Goal: Entertainment & Leisure: Browse casually

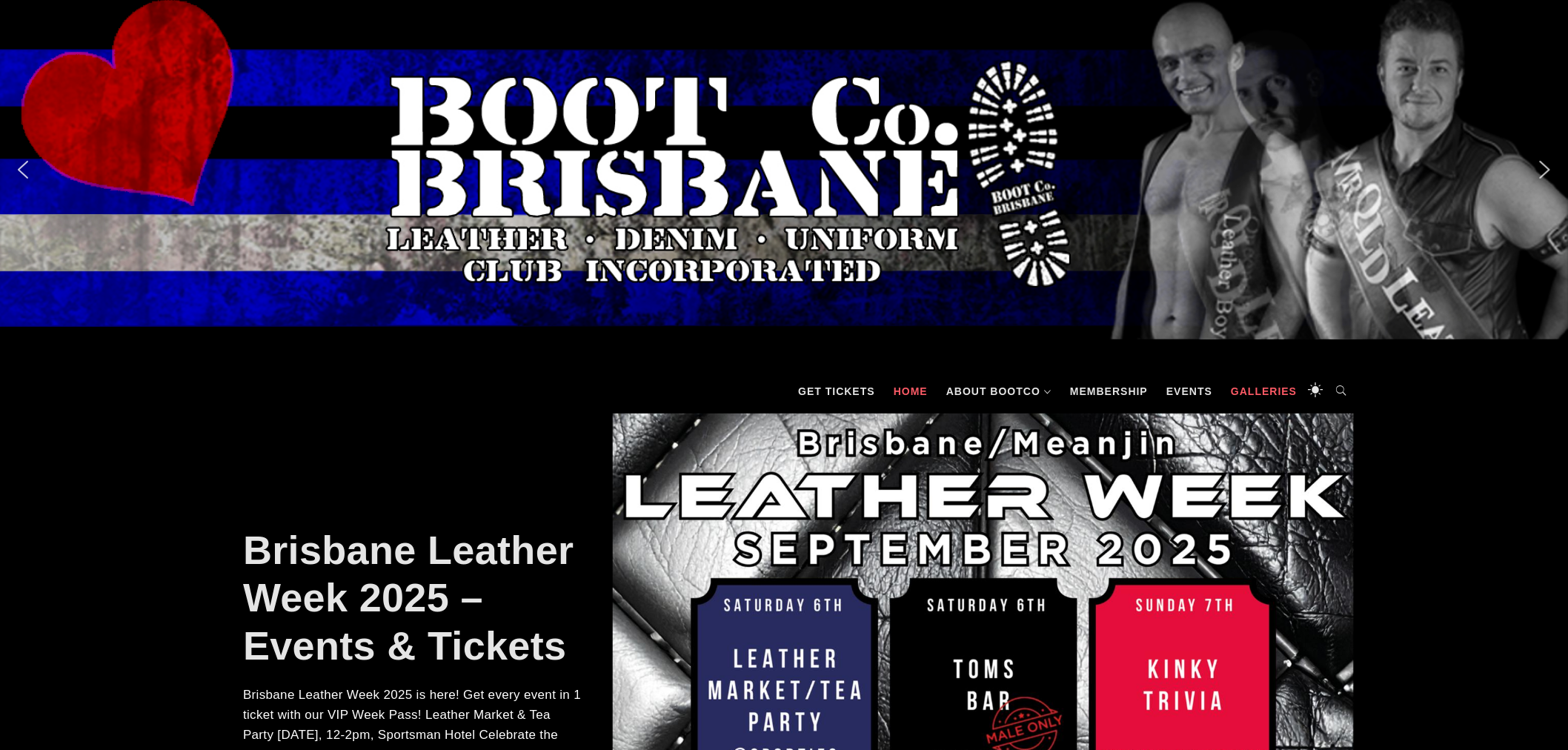
click at [1268, 396] on link "Galleries" at bounding box center [1264, 390] width 81 height 44
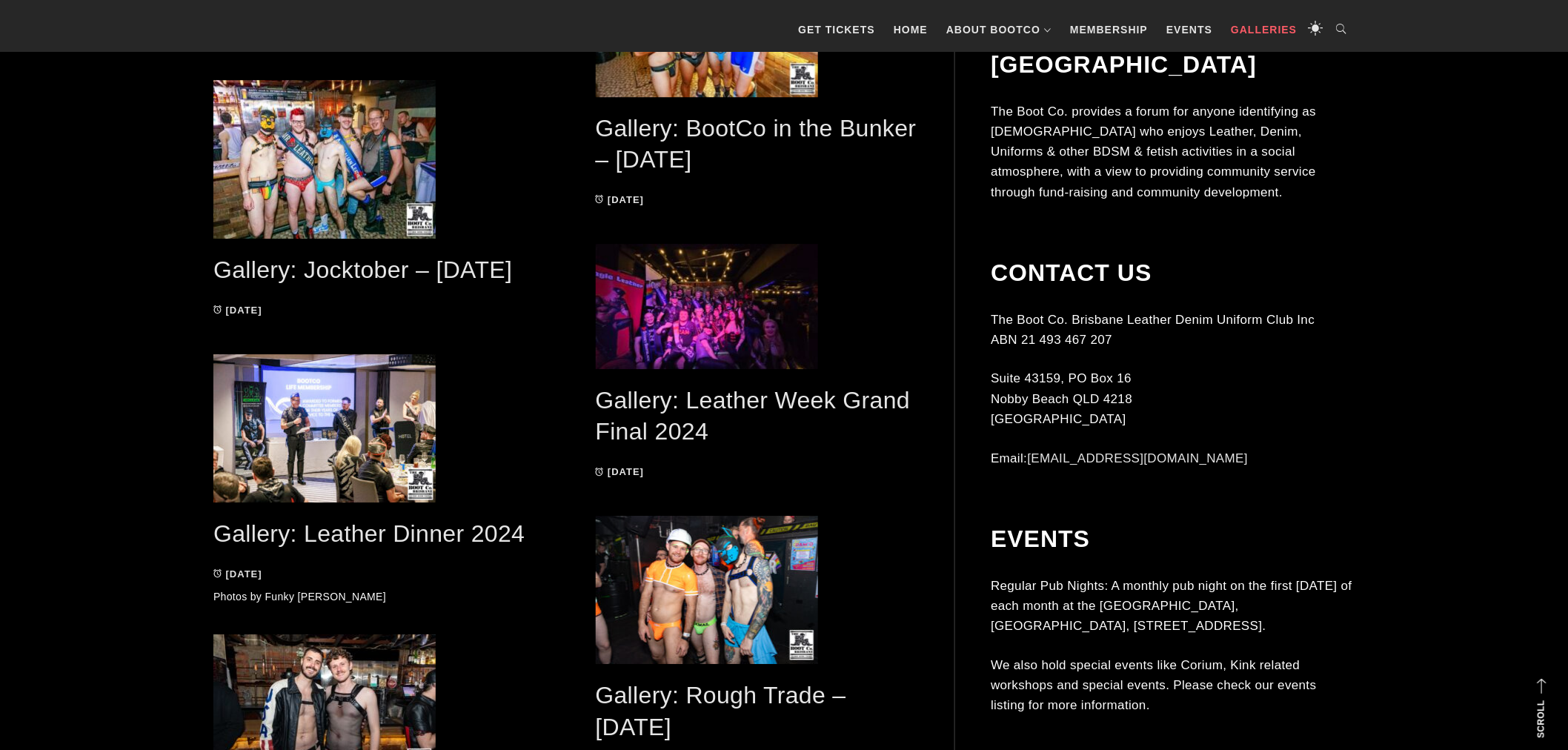
scroll to position [1756, 0]
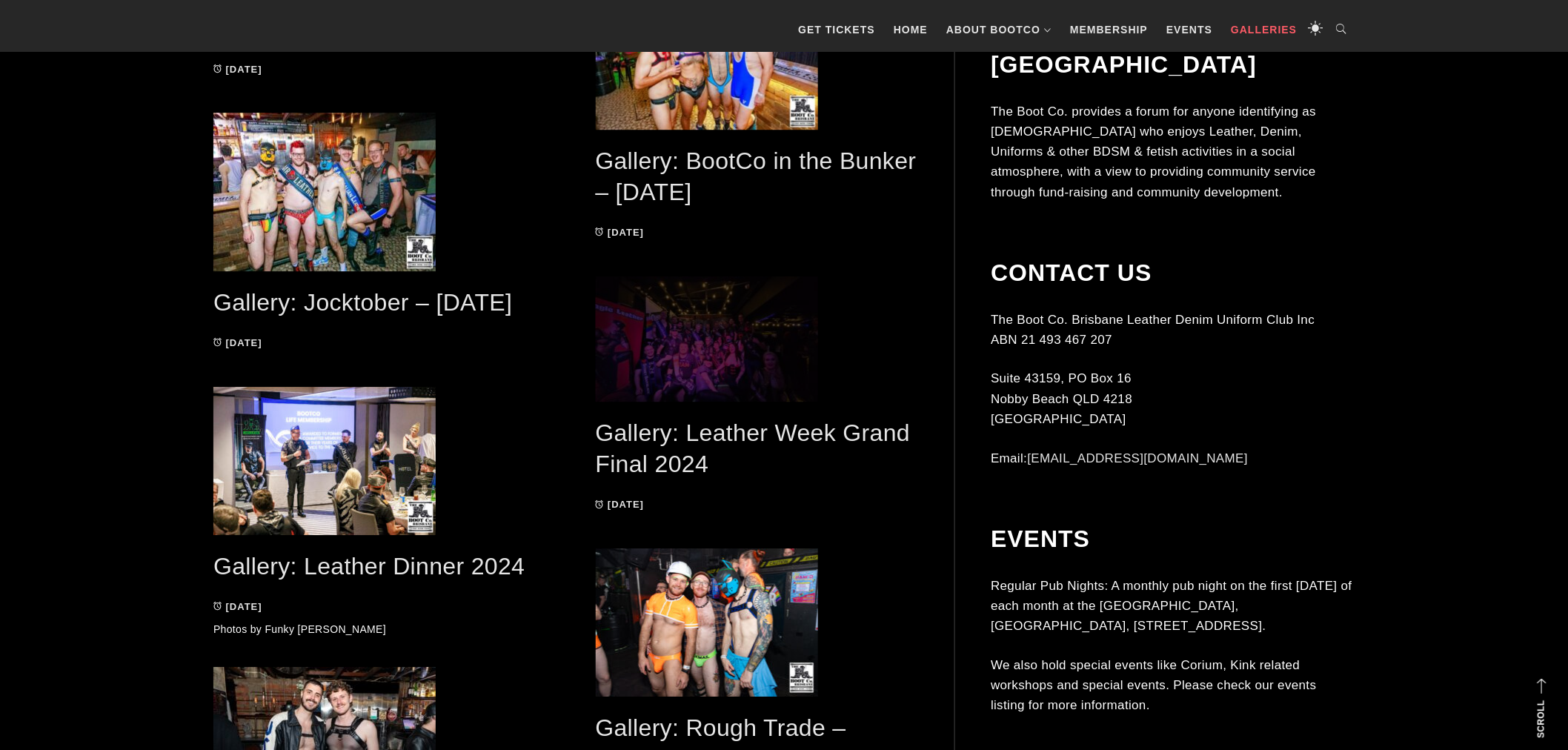
click at [741, 346] on span at bounding box center [757, 339] width 323 height 125
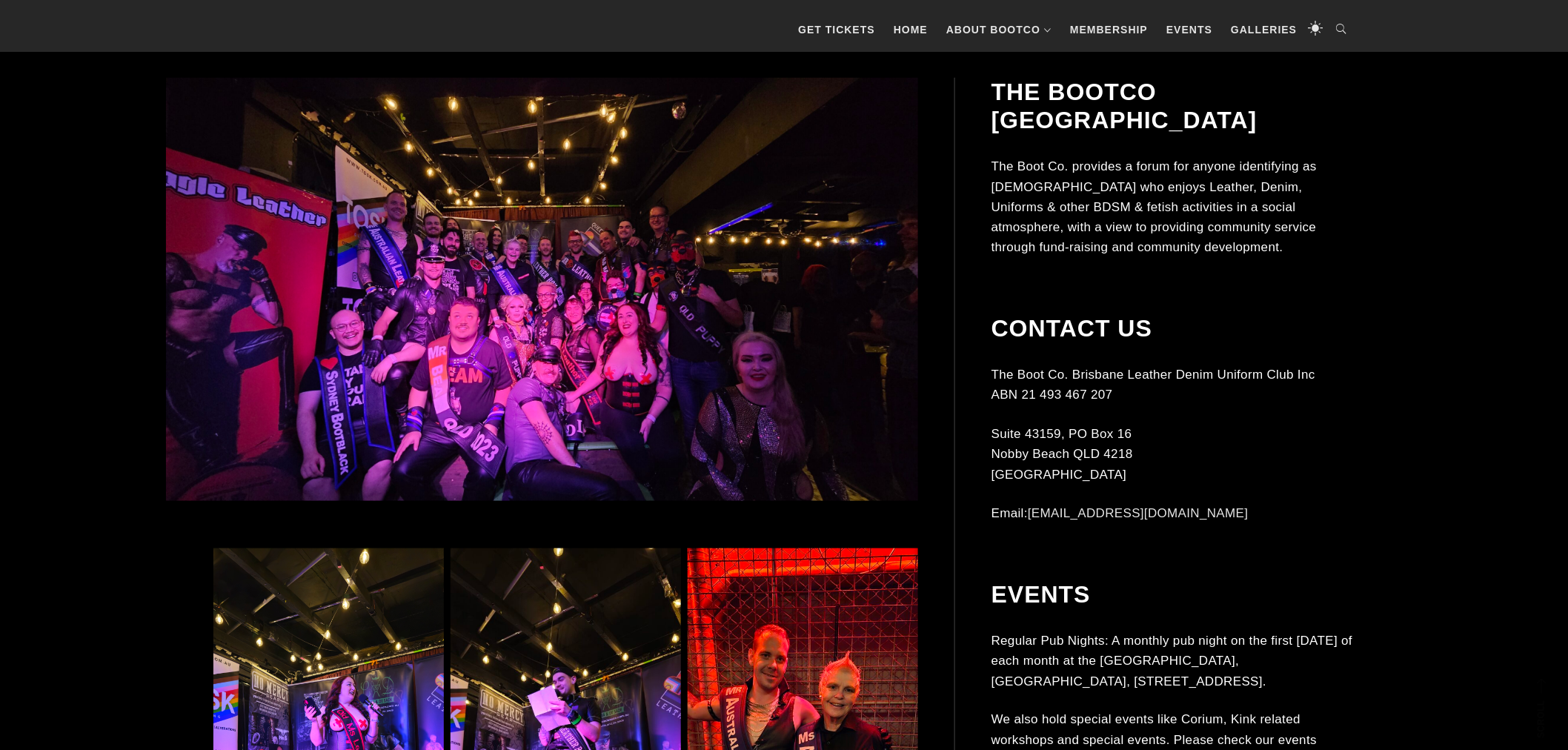
scroll to position [493, 0]
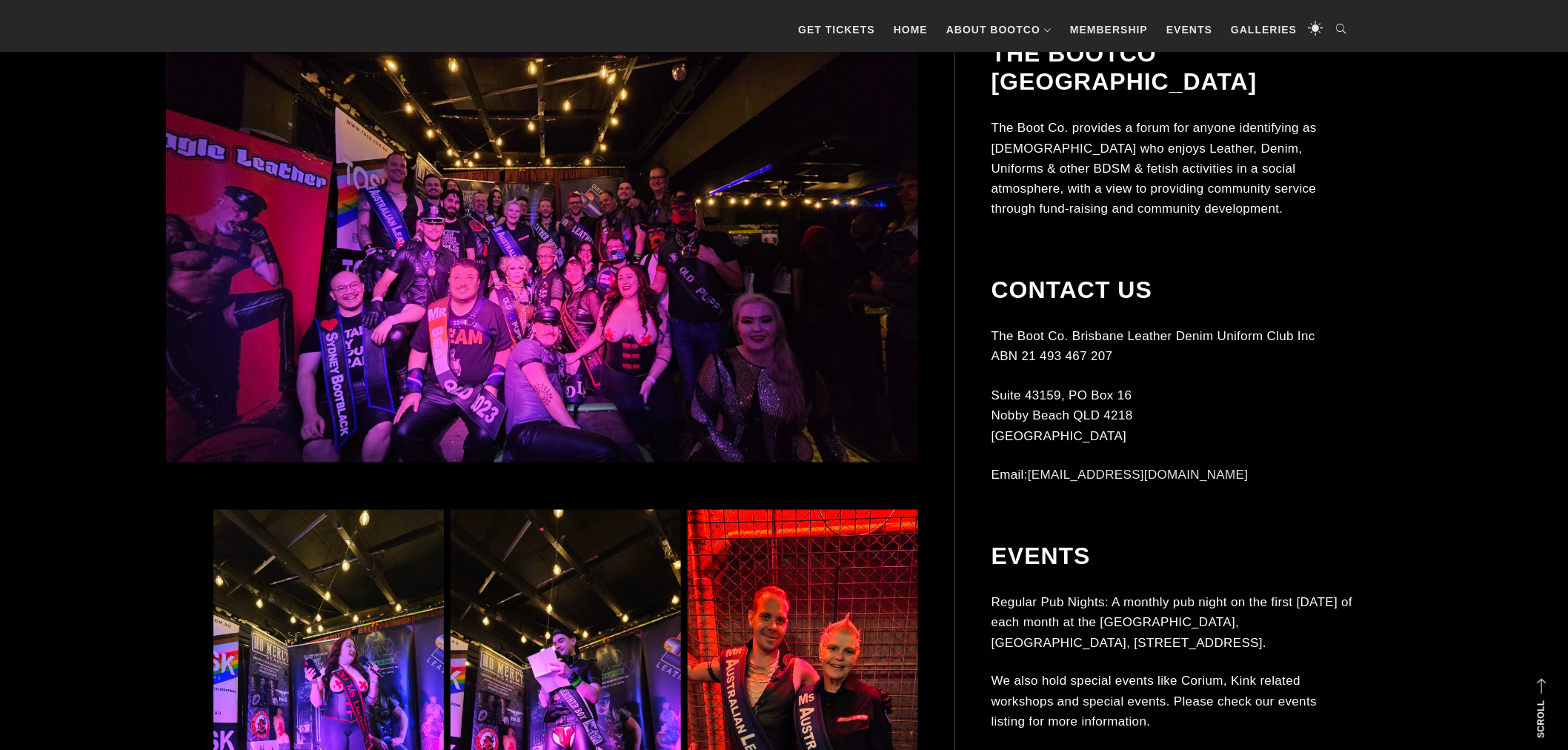
click at [529, 358] on img at bounding box center [541, 251] width 752 height 423
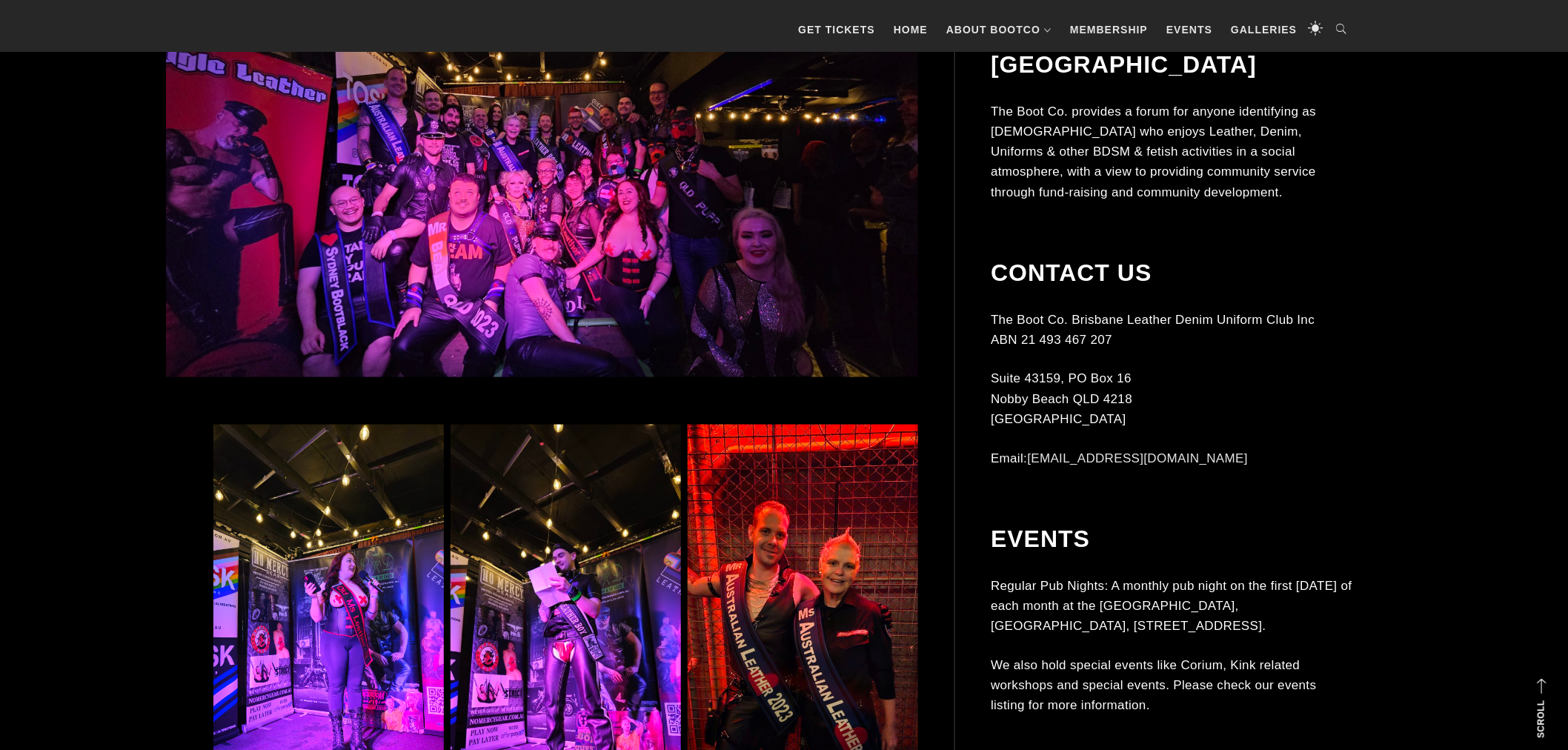
scroll to position [549, 0]
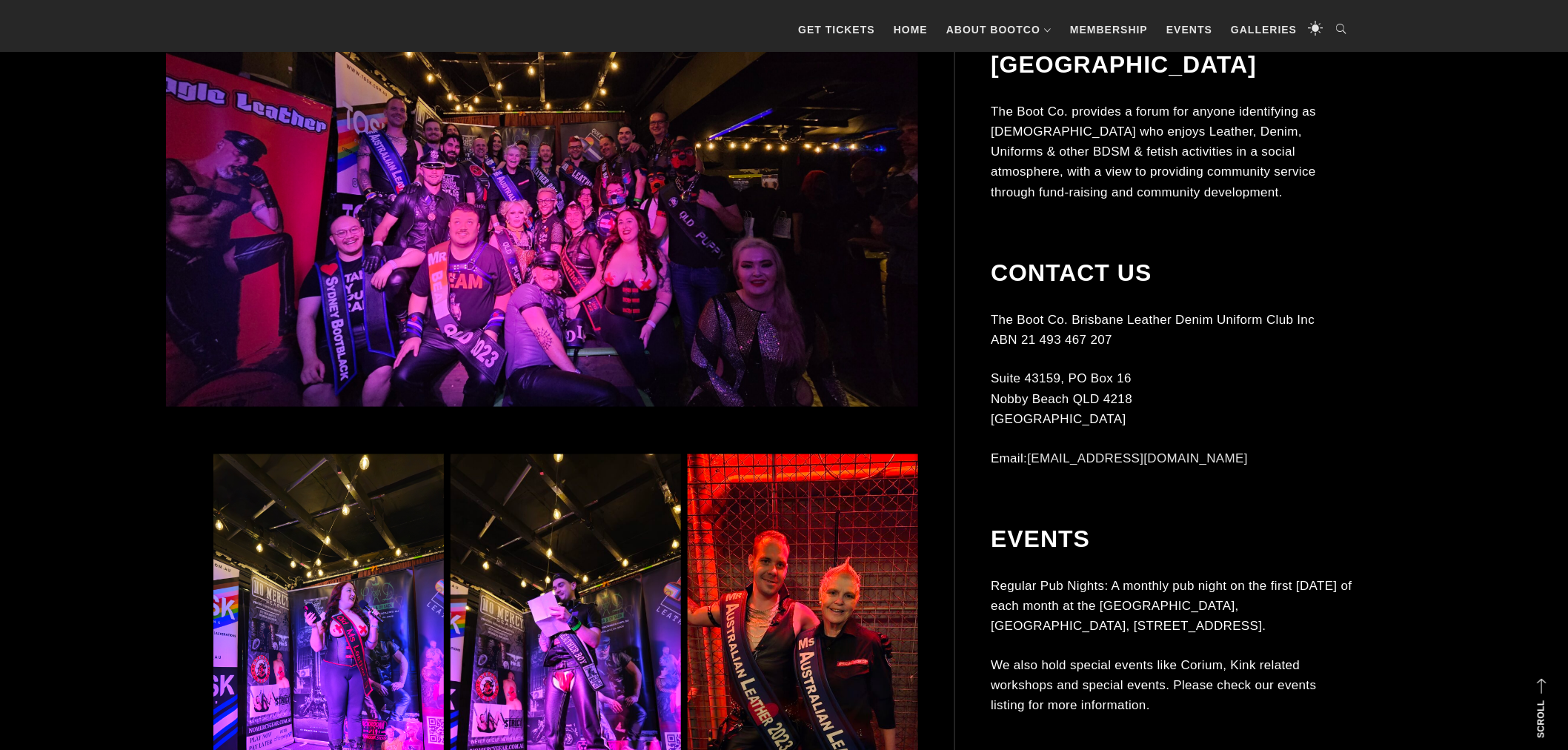
click at [505, 213] on img at bounding box center [541, 196] width 752 height 423
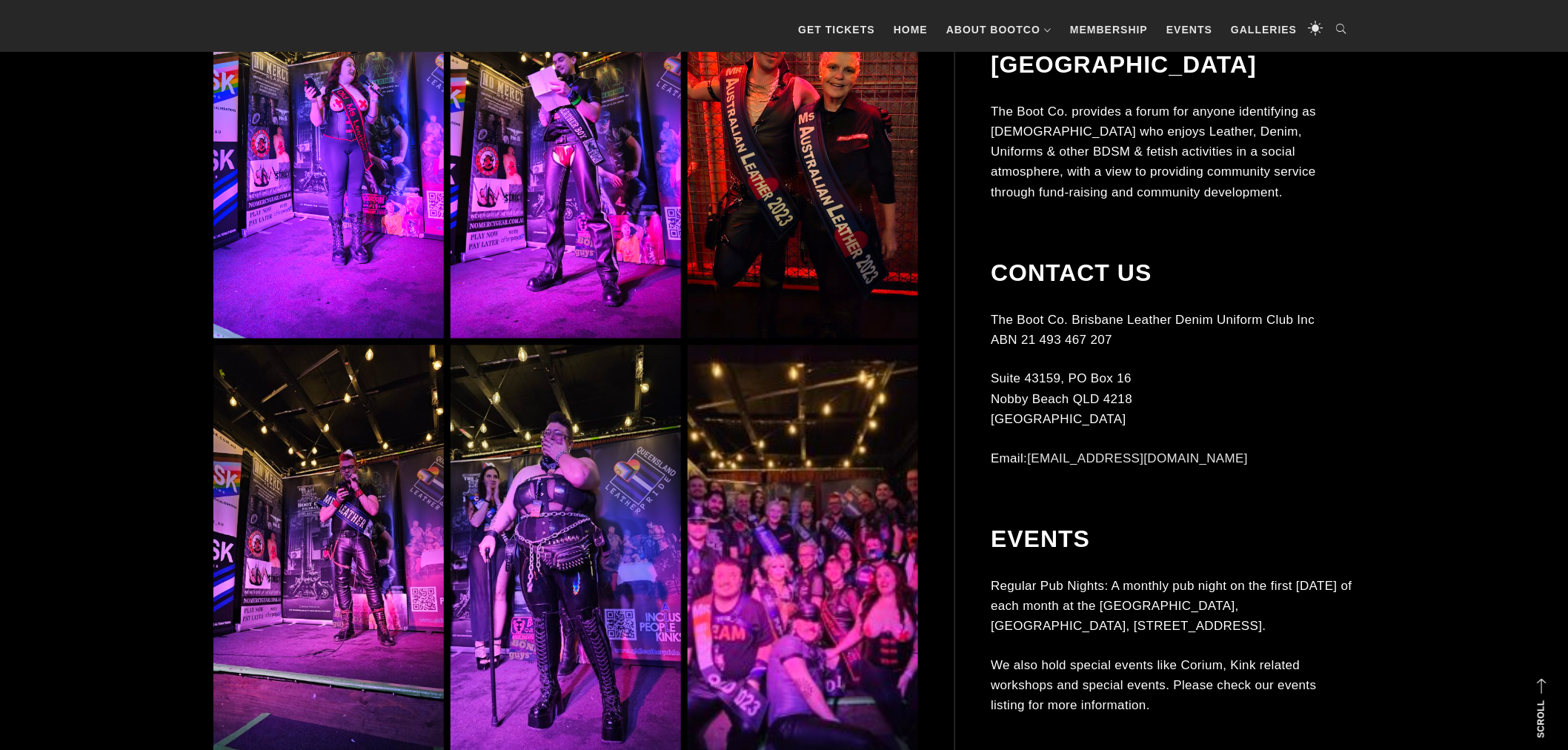
scroll to position [1208, 0]
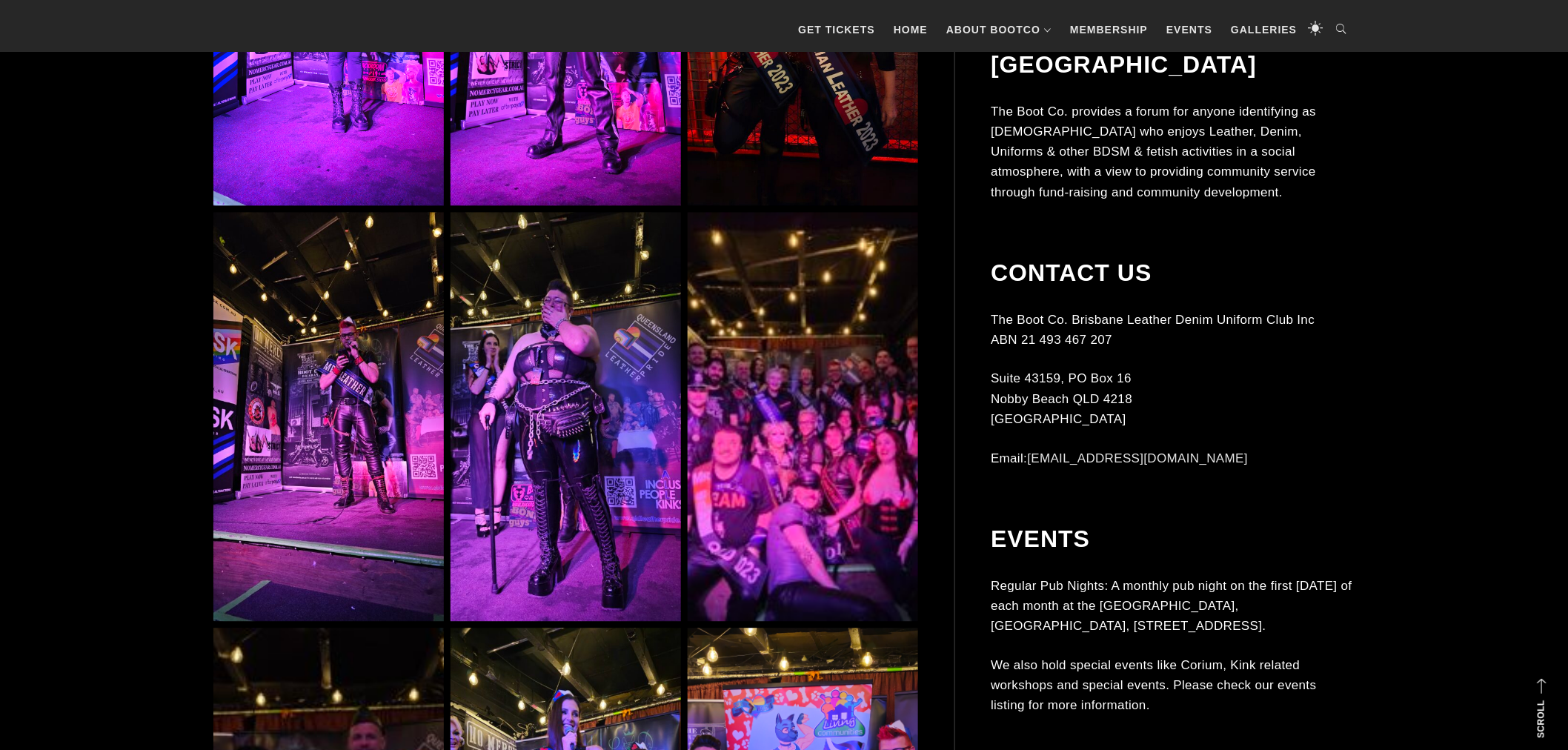
click at [855, 439] on img at bounding box center [802, 416] width 230 height 410
click at [811, 437] on img at bounding box center [802, 416] width 230 height 410
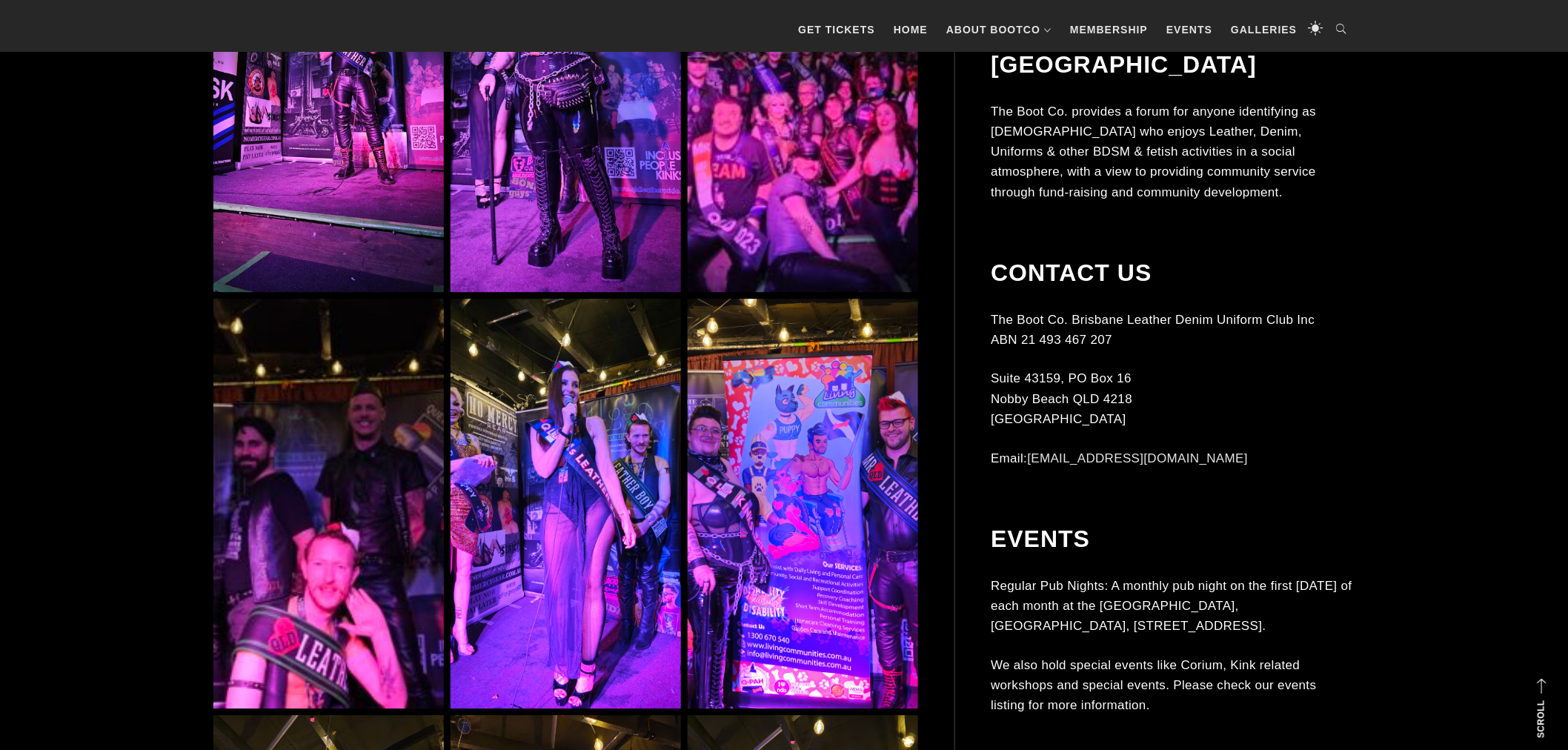
click at [327, 548] on img at bounding box center [328, 503] width 230 height 410
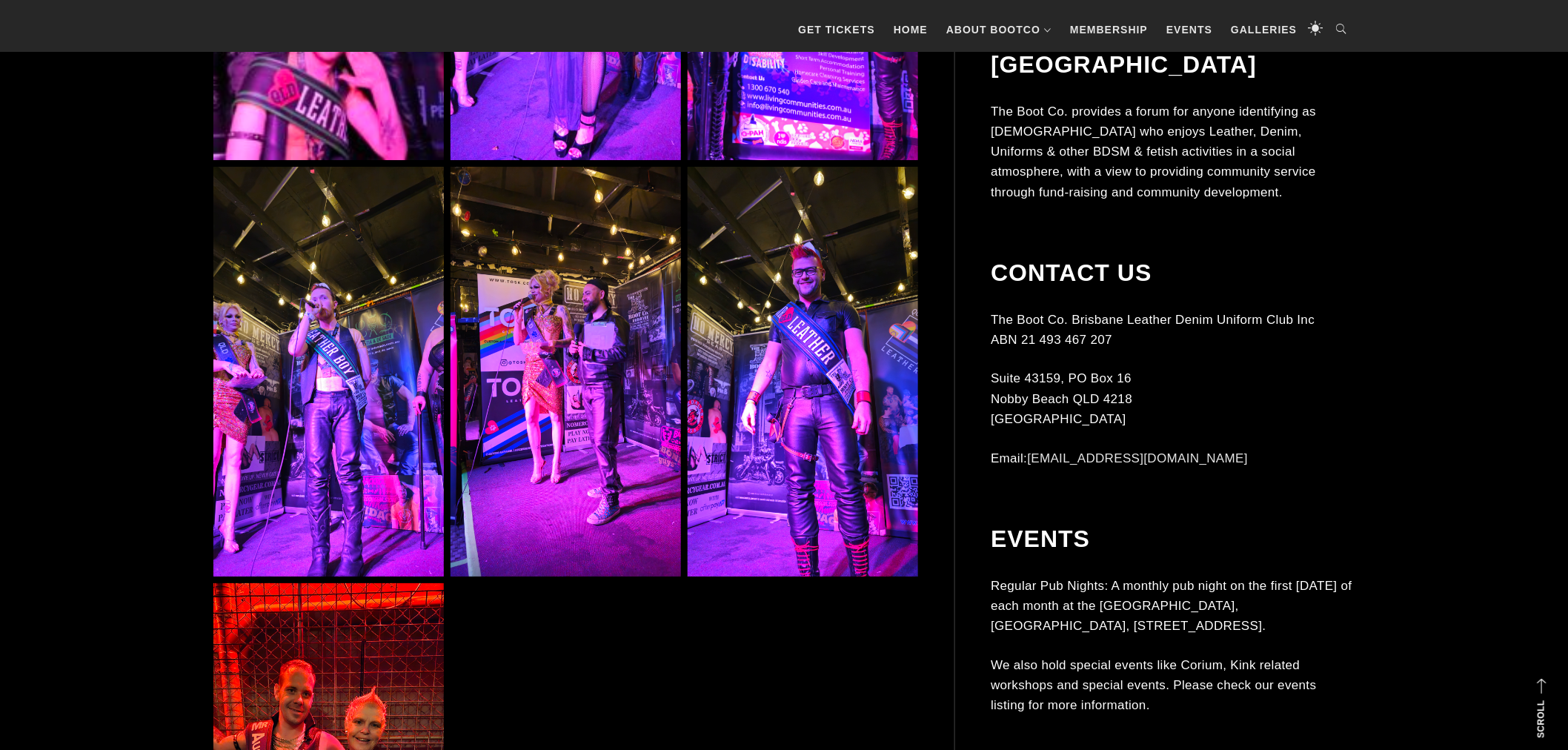
scroll to position [2414, 0]
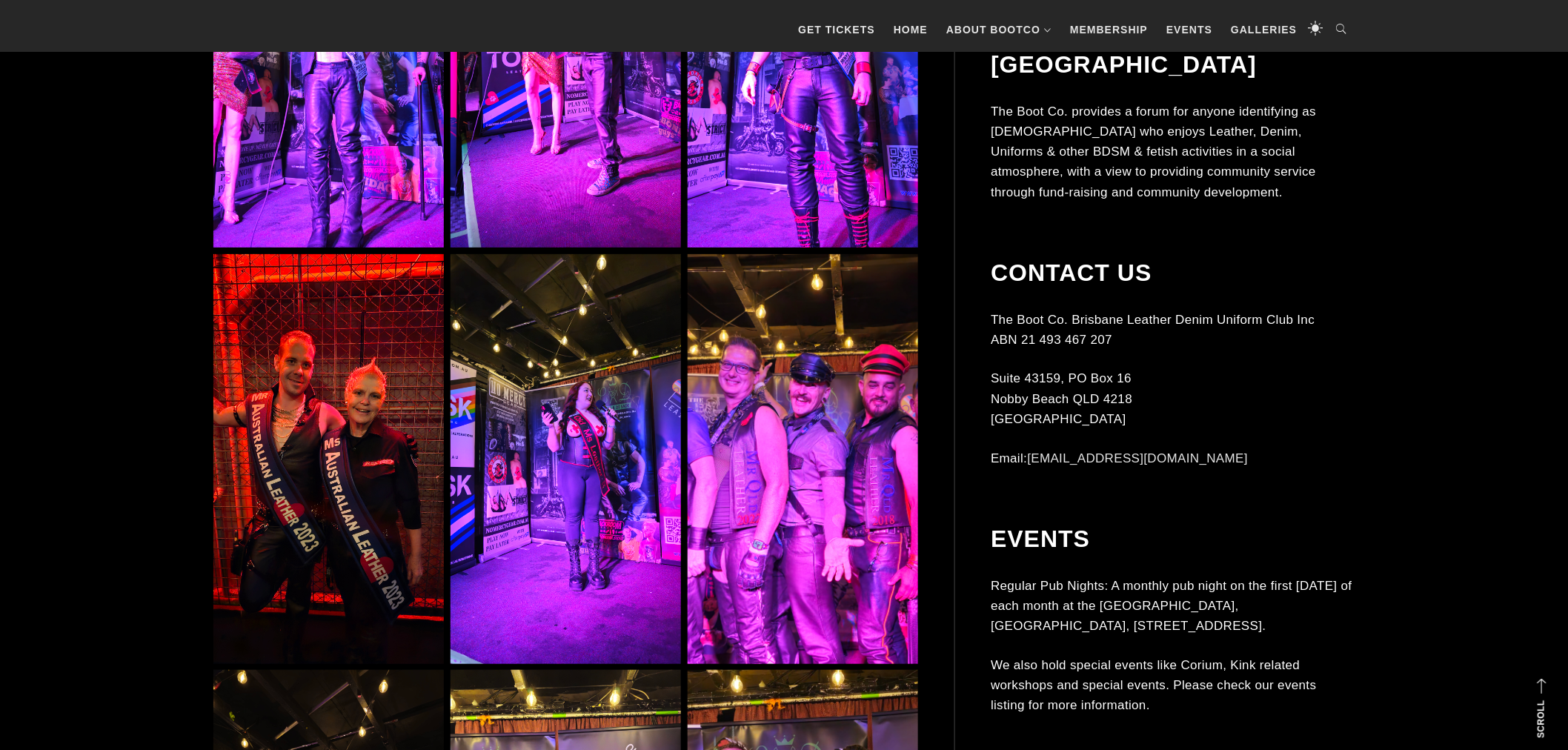
click at [837, 425] on img at bounding box center [802, 458] width 230 height 410
click at [821, 481] on img at bounding box center [802, 458] width 230 height 410
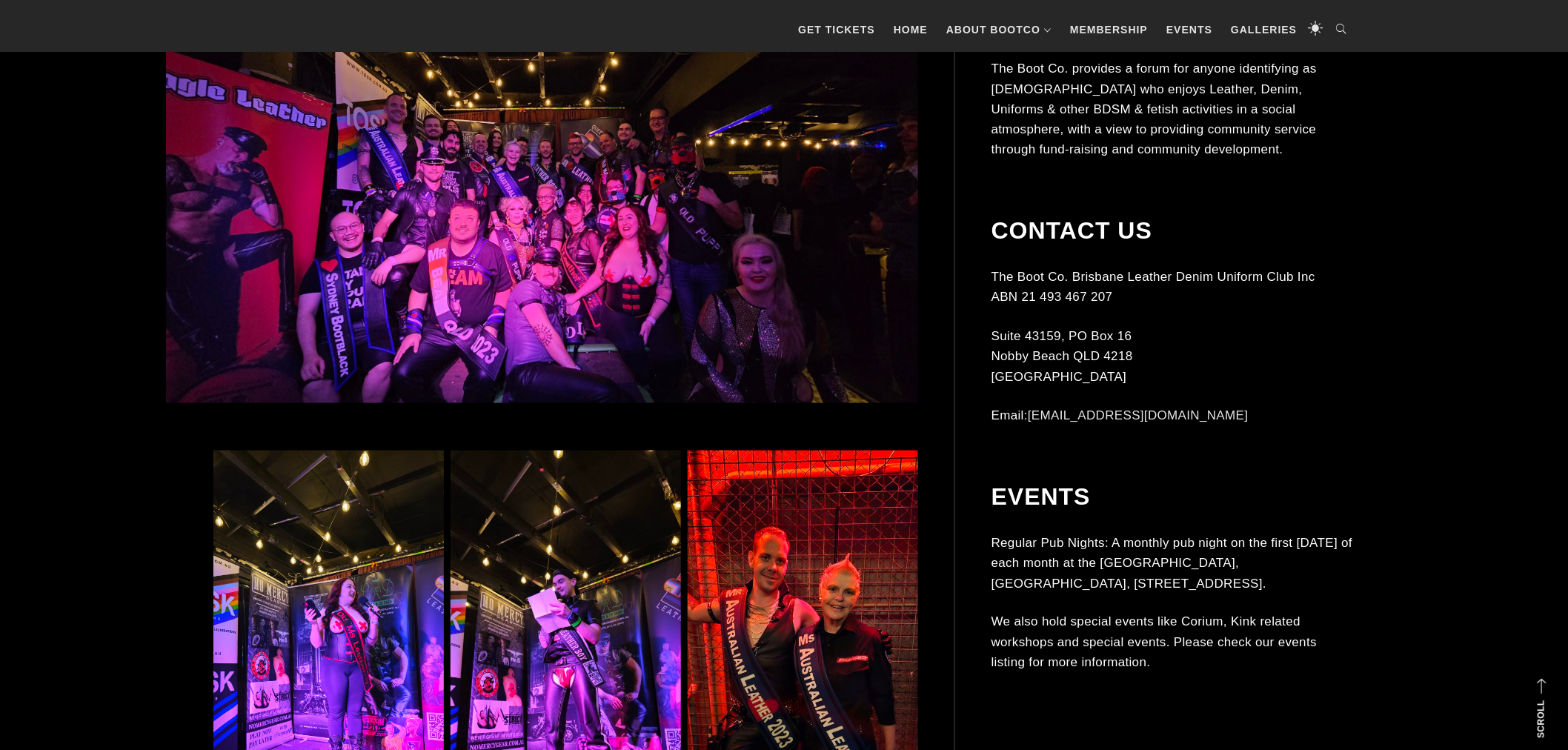
scroll to position [329, 0]
